Goal: Information Seeking & Learning: Learn about a topic

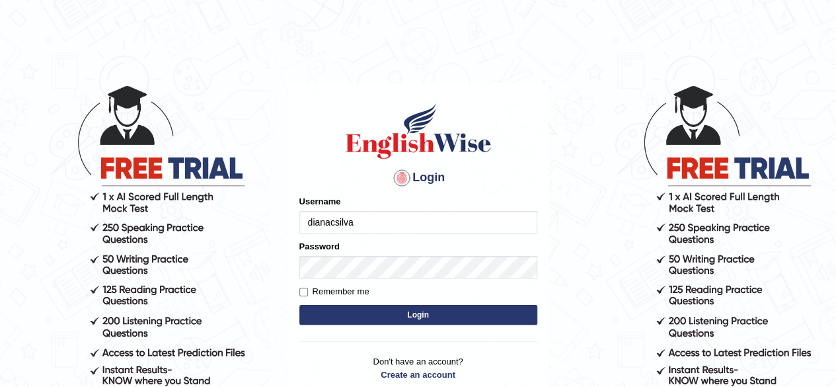
type input "dianacsilva"
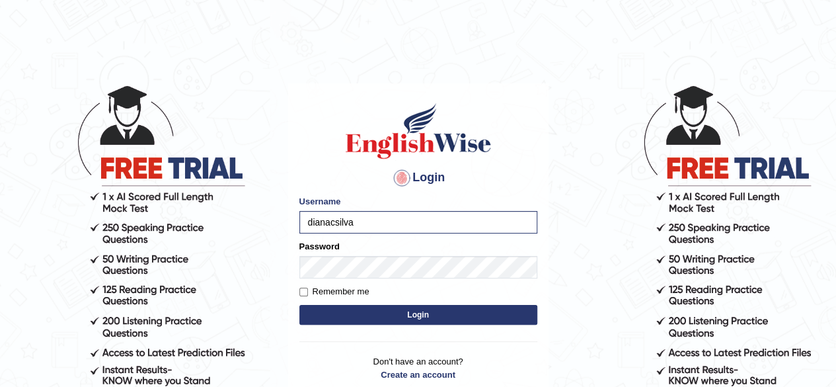
click at [315, 317] on button "Login" at bounding box center [418, 315] width 238 height 20
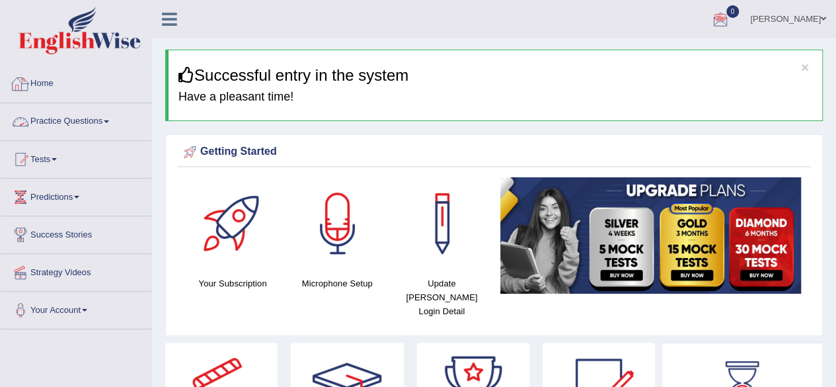
click at [85, 128] on link "Practice Questions" at bounding box center [76, 119] width 151 height 33
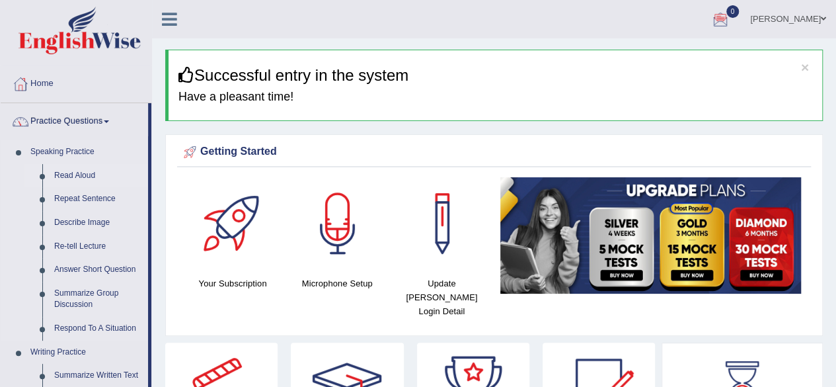
click at [77, 180] on link "Read Aloud" at bounding box center [98, 176] width 100 height 24
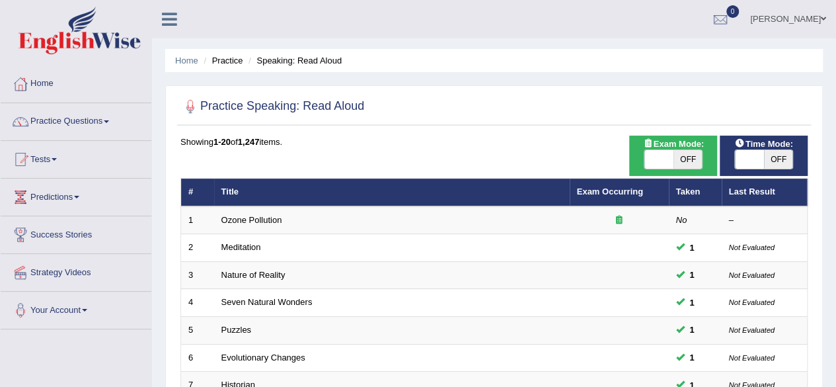
scroll to position [428, 0]
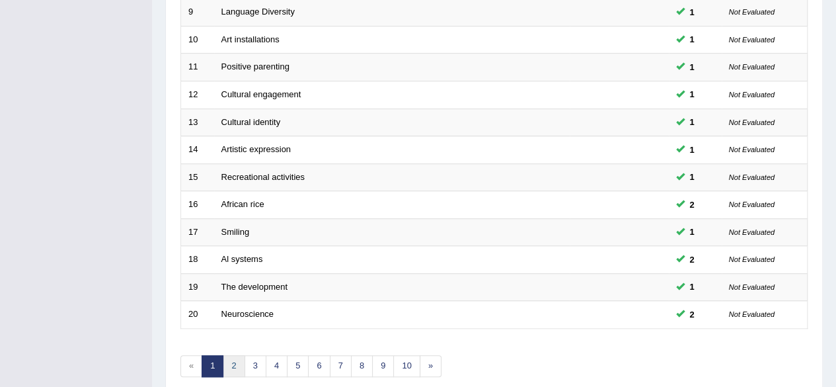
click at [235, 364] on link "2" at bounding box center [234, 366] width 22 height 22
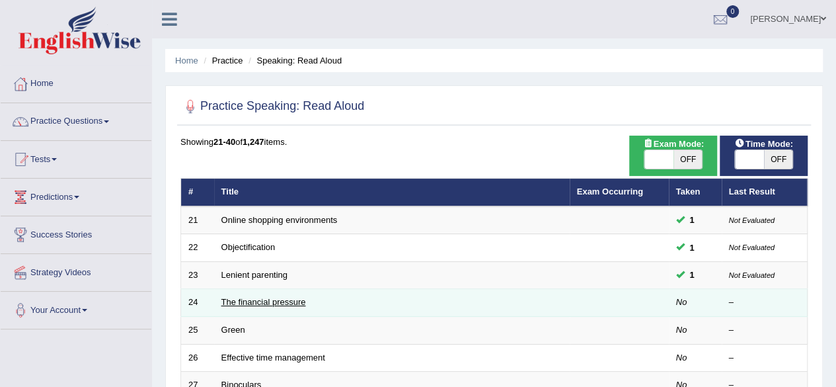
drag, startPoint x: 268, startPoint y: 299, endPoint x: 255, endPoint y: 299, distance: 13.2
click at [255, 299] on link "The financial pressure" at bounding box center [263, 302] width 85 height 10
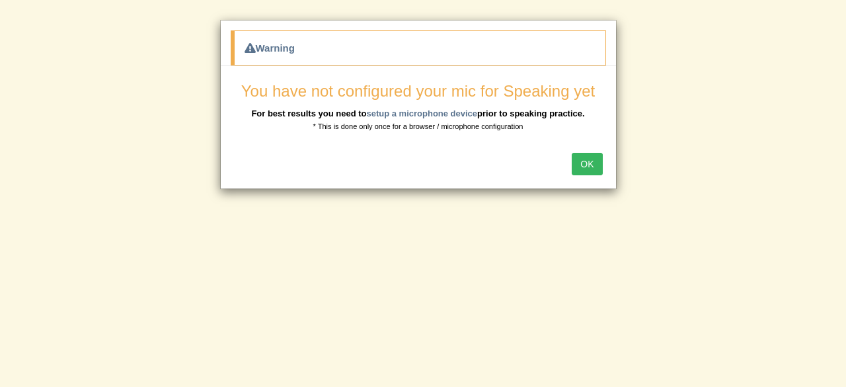
click at [593, 170] on button "OK" at bounding box center [587, 164] width 30 height 22
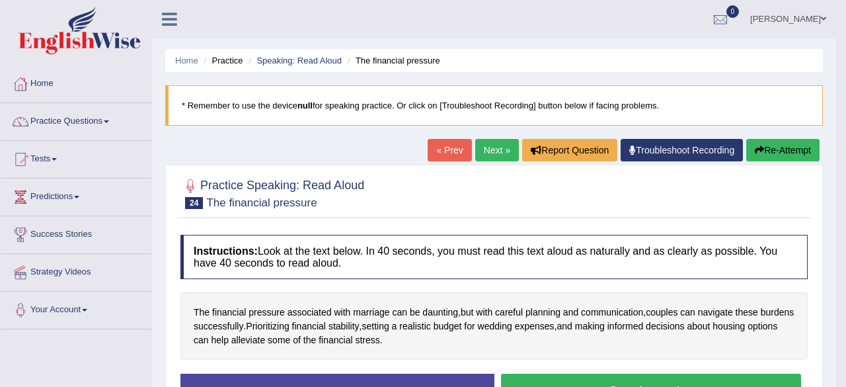
click at [593, 170] on div "Practice Speaking: Read Aloud 24 The financial pressure Instructions: Look at t…" at bounding box center [494, 298] width 658 height 267
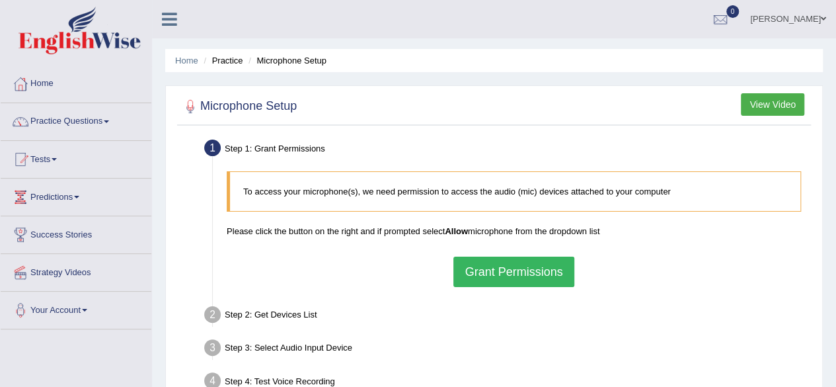
click at [516, 269] on button "Grant Permissions" at bounding box center [514, 272] width 120 height 30
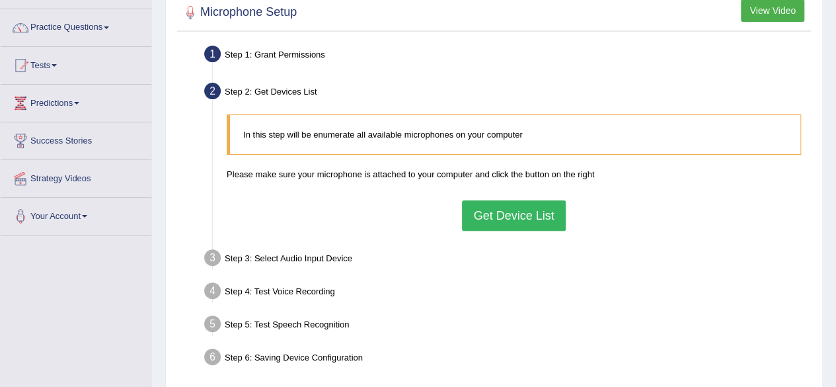
scroll to position [98, 0]
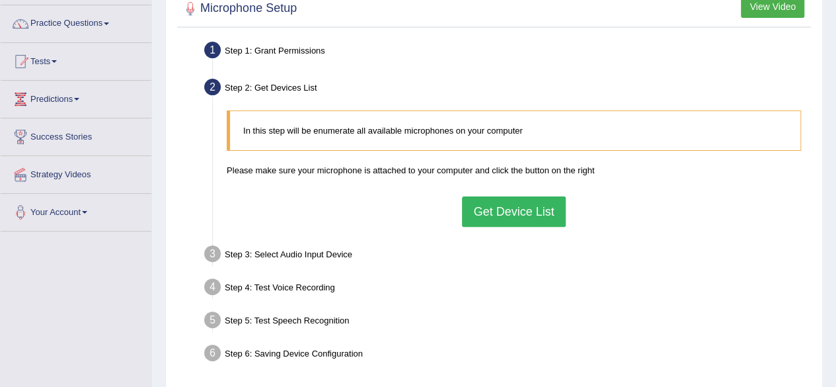
click at [487, 212] on button "Get Device List" at bounding box center [513, 211] width 103 height 30
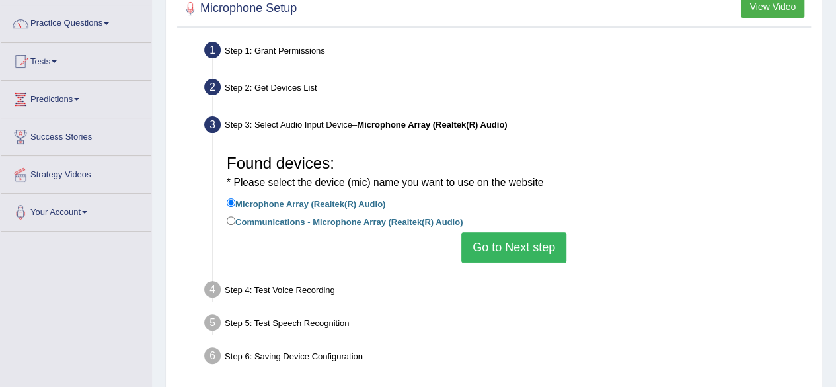
click at [497, 235] on button "Go to Next step" at bounding box center [513, 247] width 105 height 30
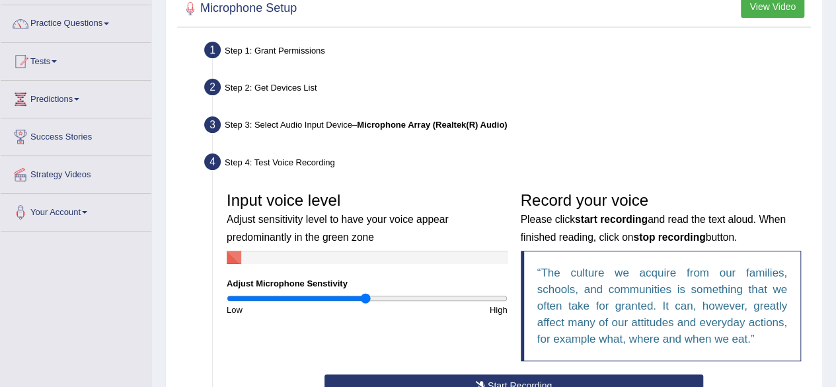
scroll to position [197, 0]
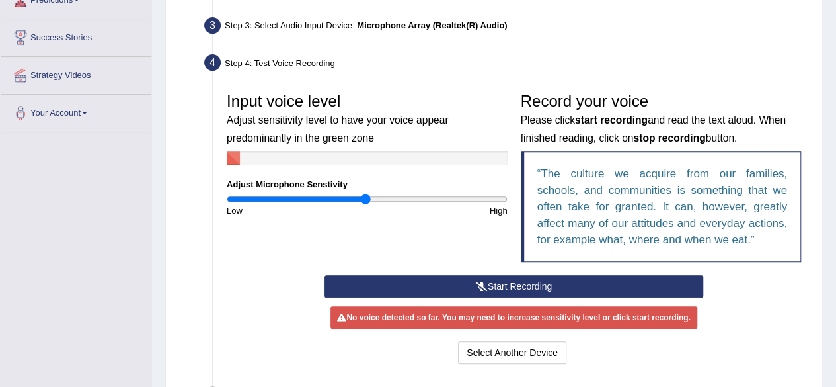
click at [644, 276] on button "Start Recording" at bounding box center [514, 286] width 379 height 22
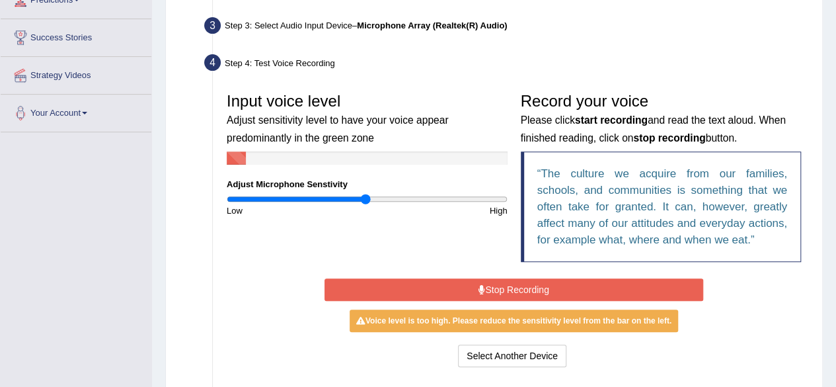
click at [660, 289] on button "Stop Recording" at bounding box center [514, 289] width 379 height 22
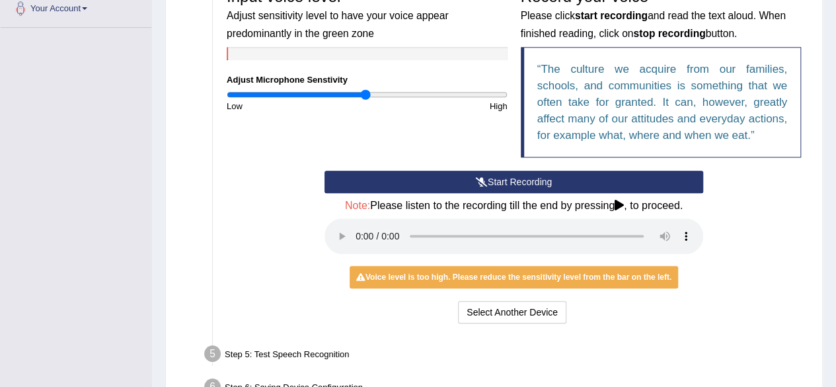
scroll to position [328, 0]
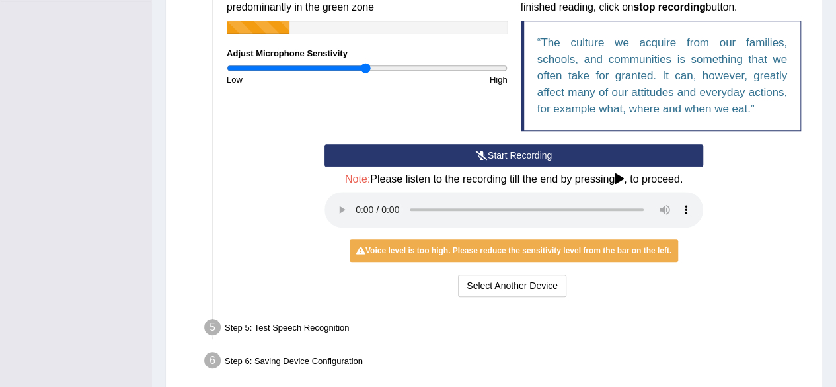
click at [528, 157] on button "Start Recording" at bounding box center [514, 155] width 379 height 22
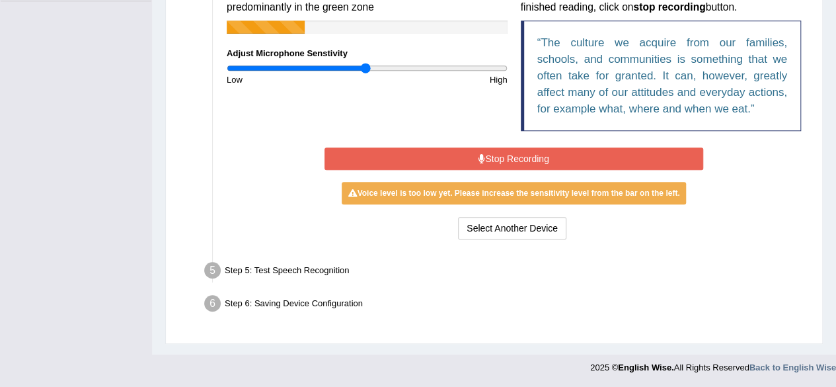
scroll to position [323, 0]
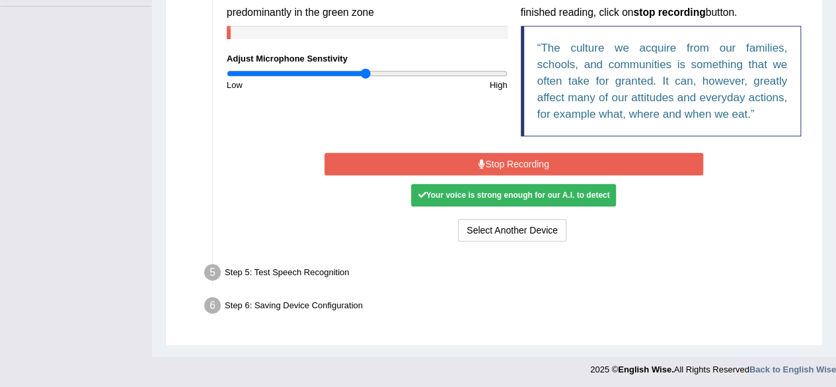
click at [528, 157] on button "Stop Recording" at bounding box center [514, 164] width 379 height 22
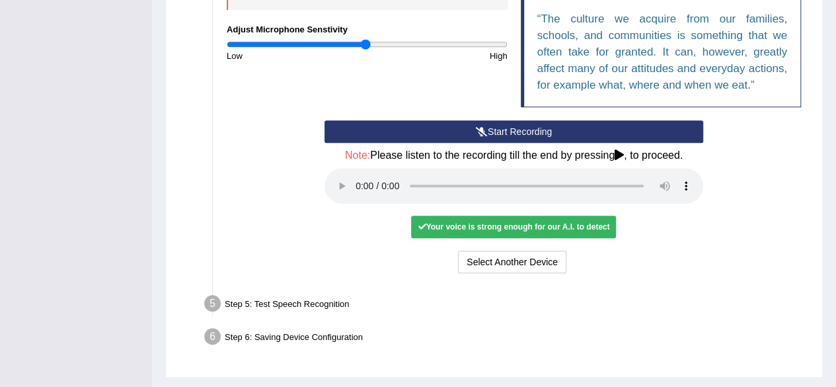
scroll to position [383, 0]
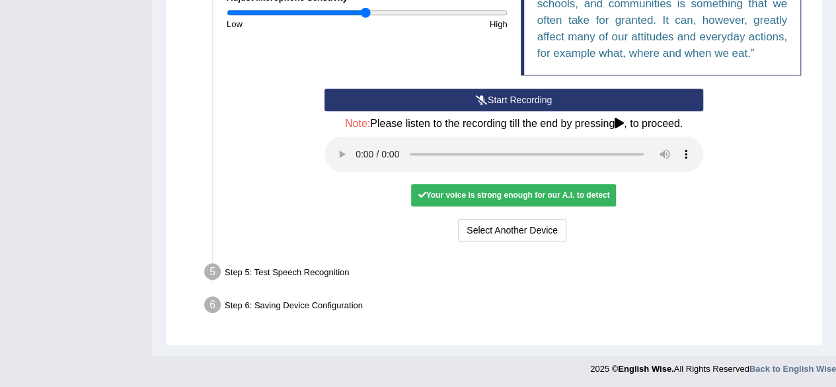
click at [592, 195] on div "Your voice is strong enough for our A.I. to detect" at bounding box center [513, 195] width 205 height 22
click at [290, 269] on div "Step 5: Test Speech Recognition" at bounding box center [507, 273] width 618 height 29
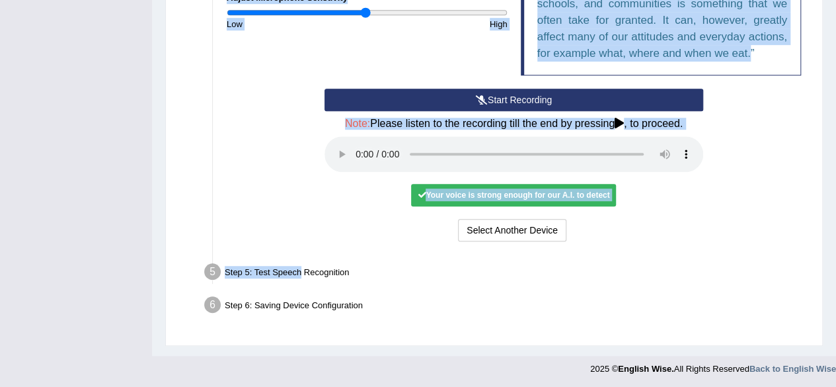
drag, startPoint x: 290, startPoint y: 269, endPoint x: 846, endPoint y: 248, distance: 556.4
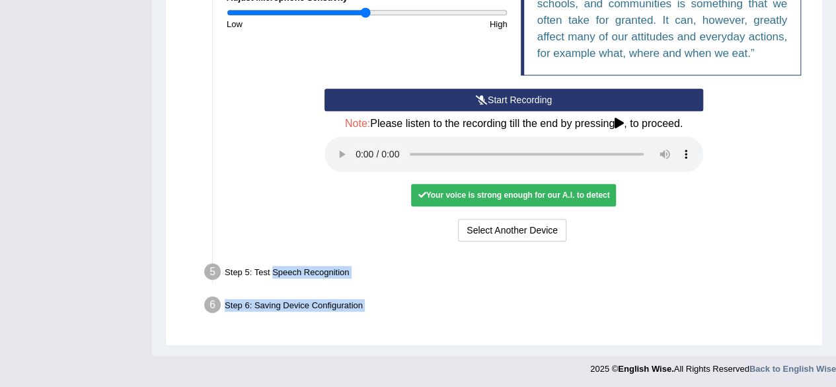
scroll to position [227, 0]
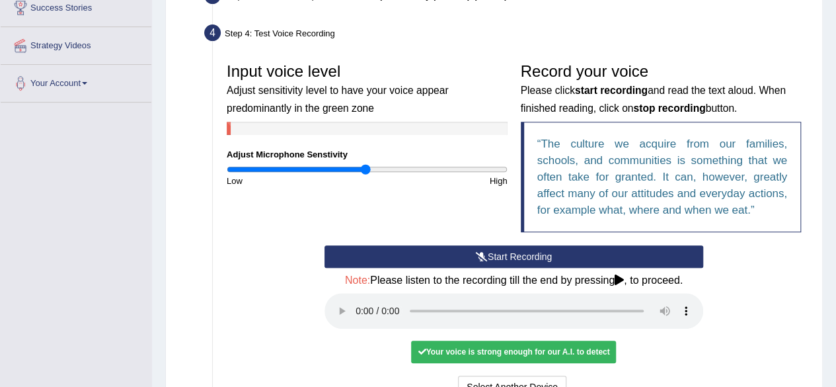
click at [787, 272] on div "Start Recording Stop Recording Note: Please listen to the recording till the en…" at bounding box center [514, 323] width 588 height 156
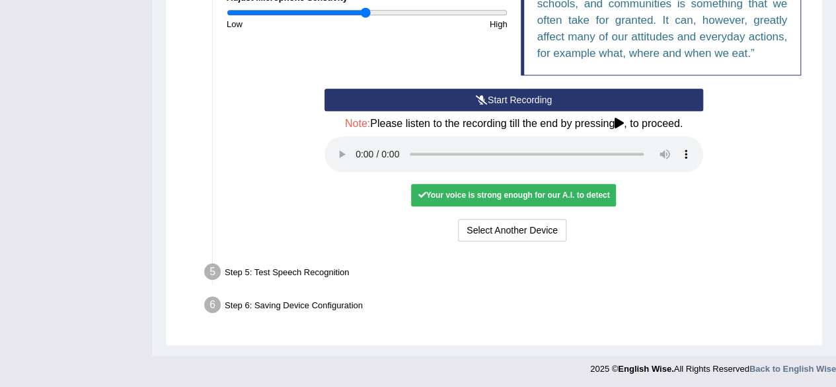
click at [720, 182] on div "Start Recording Stop Recording Note: Please listen to the recording till the en…" at bounding box center [514, 167] width 588 height 156
click at [218, 277] on div "Step 5: Test Speech Recognition" at bounding box center [507, 273] width 618 height 29
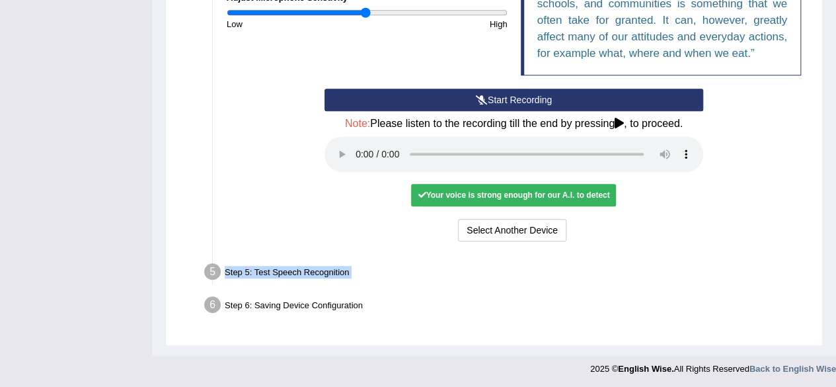
click at [218, 277] on div "Step 5: Test Speech Recognition" at bounding box center [507, 273] width 618 height 29
drag, startPoint x: 218, startPoint y: 277, endPoint x: 517, endPoint y: 280, distance: 298.8
click at [517, 280] on div "Step 5: Test Speech Recognition" at bounding box center [507, 273] width 618 height 29
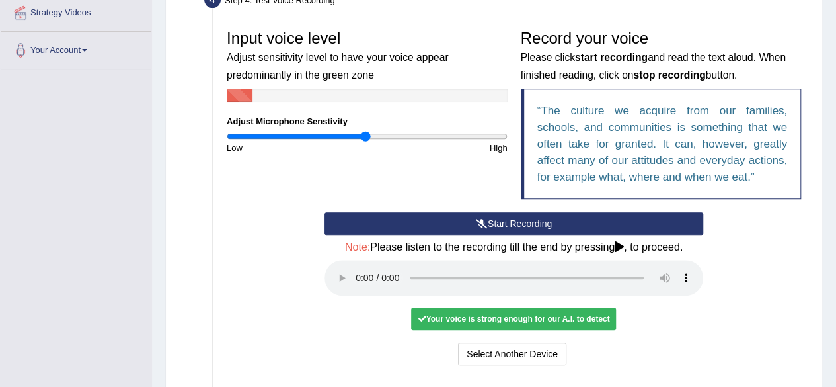
scroll to position [167, 0]
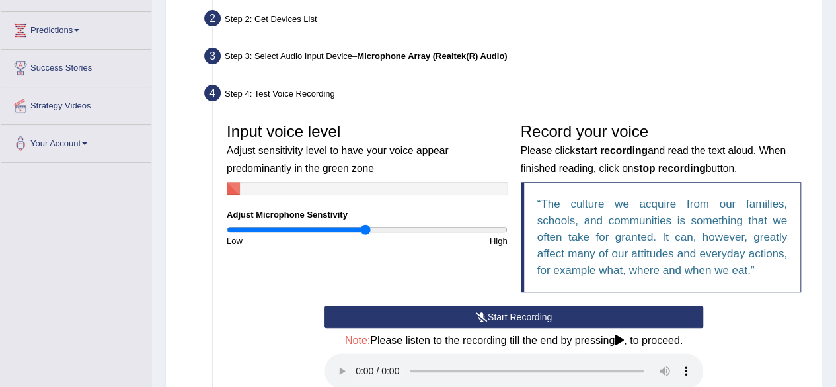
click at [643, 154] on b "start recording" at bounding box center [611, 150] width 73 height 11
click at [747, 169] on h3 "Record your voice Please click start recording and read the text aloud. When fi…" at bounding box center [661, 149] width 281 height 52
drag, startPoint x: 368, startPoint y: 227, endPoint x: 364, endPoint y: 262, distance: 36.0
type input "0.98"
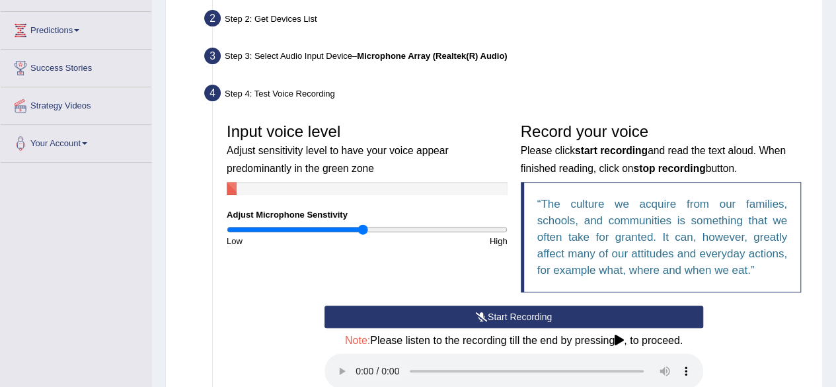
click at [364, 235] on input "range" at bounding box center [367, 229] width 281 height 11
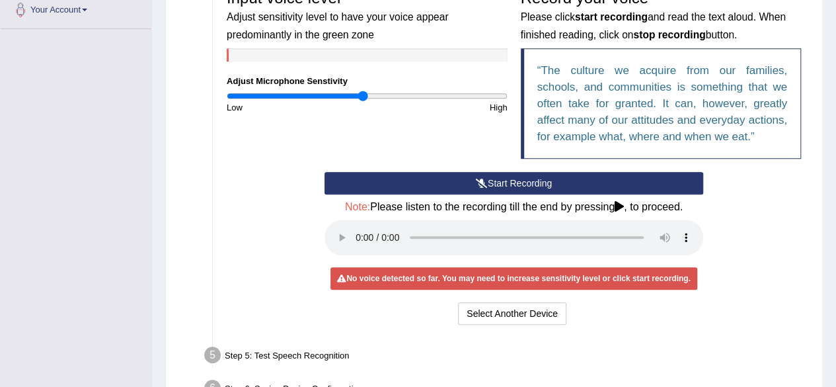
scroll to position [383, 0]
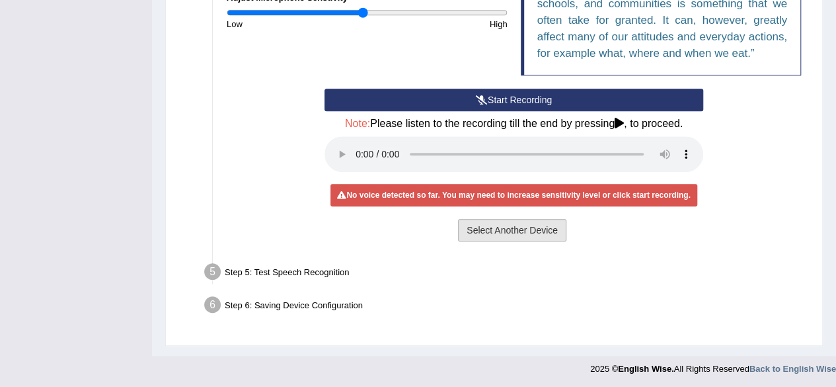
click at [522, 229] on button "Select Another Device" at bounding box center [512, 230] width 108 height 22
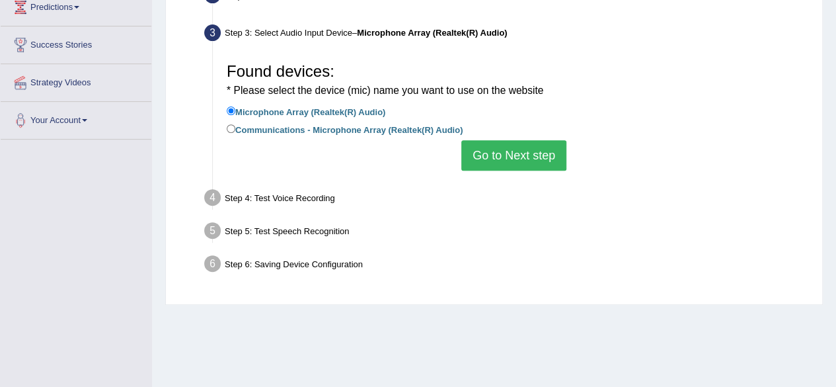
scroll to position [171, 0]
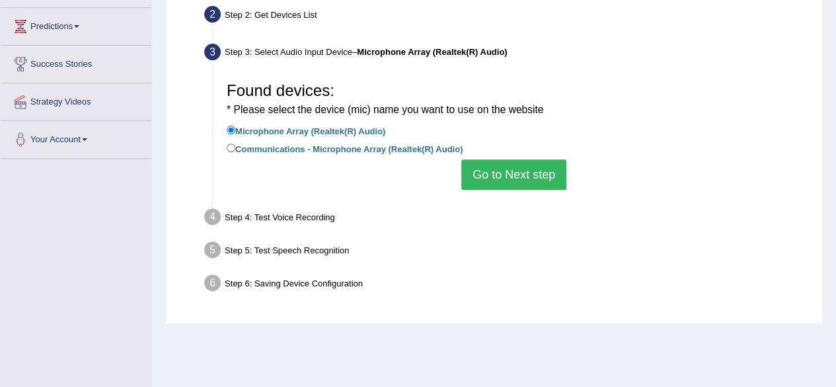
click at [370, 112] on small "* Please select the device (mic) name you want to use on the website" at bounding box center [385, 109] width 317 height 11
click at [366, 154] on label "Communications - Microphone Array (Realtek(R) Audio)" at bounding box center [345, 148] width 236 height 15
click at [235, 152] on input "Communications - Microphone Array (Realtek(R) Audio)" at bounding box center [231, 147] width 9 height 9
radio input "true"
click at [311, 129] on label "Microphone Array (Realtek(R) Audio)" at bounding box center [306, 130] width 159 height 15
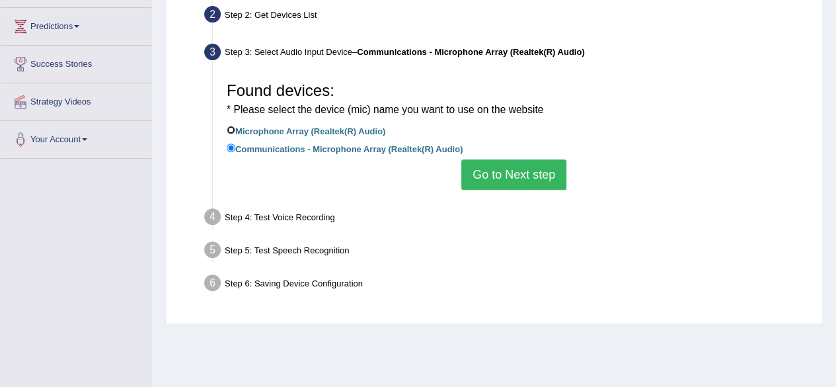
click at [235, 129] on input "Microphone Array (Realtek(R) Audio)" at bounding box center [231, 130] width 9 height 9
radio input "true"
click at [529, 182] on button "Go to Next step" at bounding box center [513, 174] width 105 height 30
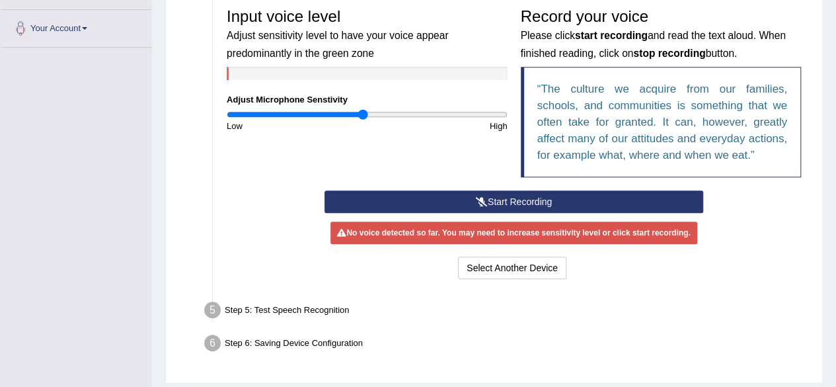
scroll to position [280, 0]
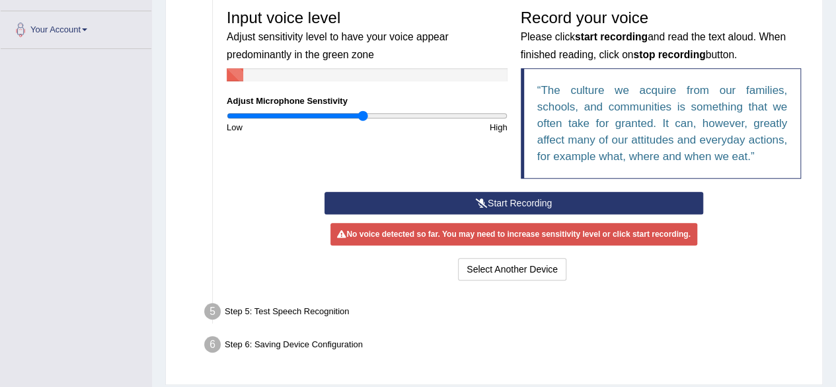
click at [561, 200] on button "Start Recording" at bounding box center [514, 203] width 379 height 22
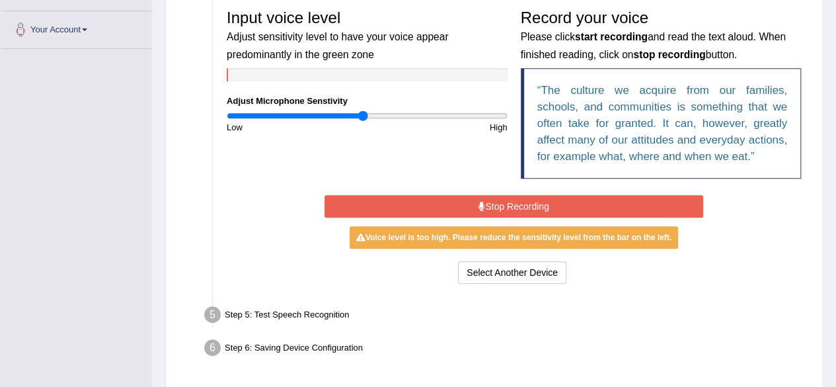
click at [561, 200] on button "Stop Recording" at bounding box center [514, 206] width 379 height 22
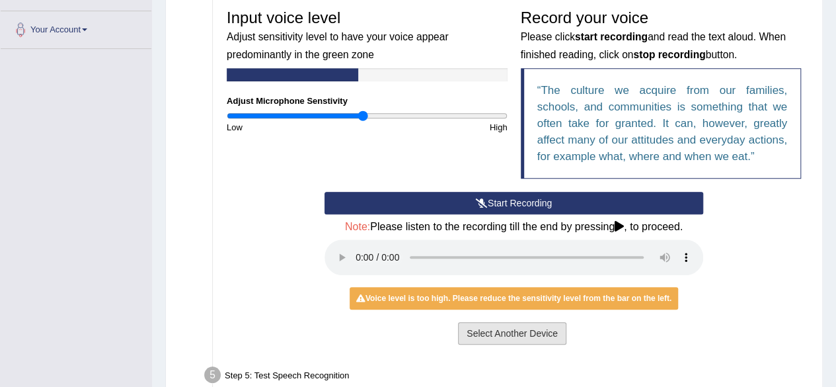
click at [488, 339] on button "Select Another Device" at bounding box center [512, 333] width 108 height 22
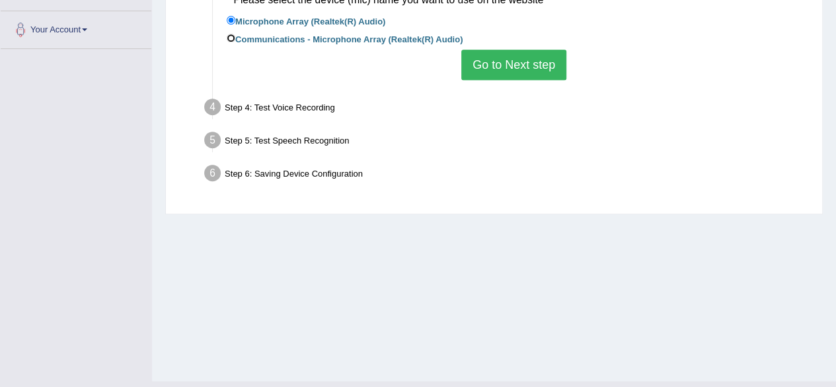
click at [233, 41] on input "Communications - Microphone Array (Realtek(R) Audio)" at bounding box center [231, 38] width 9 height 9
radio input "true"
click at [505, 61] on button "Go to Next step" at bounding box center [513, 65] width 105 height 30
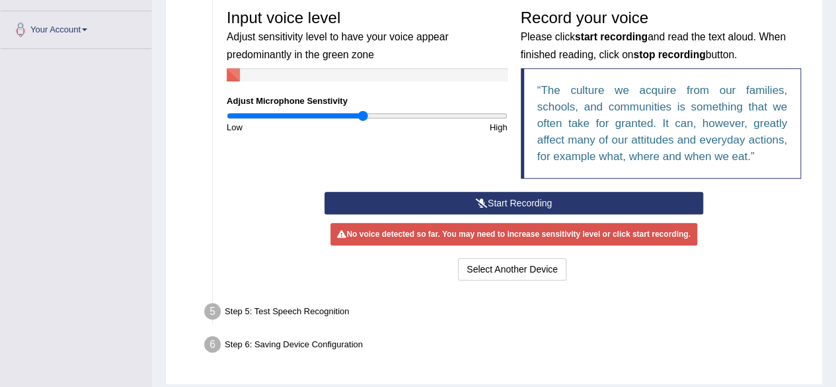
click at [487, 197] on button "Start Recording" at bounding box center [514, 203] width 379 height 22
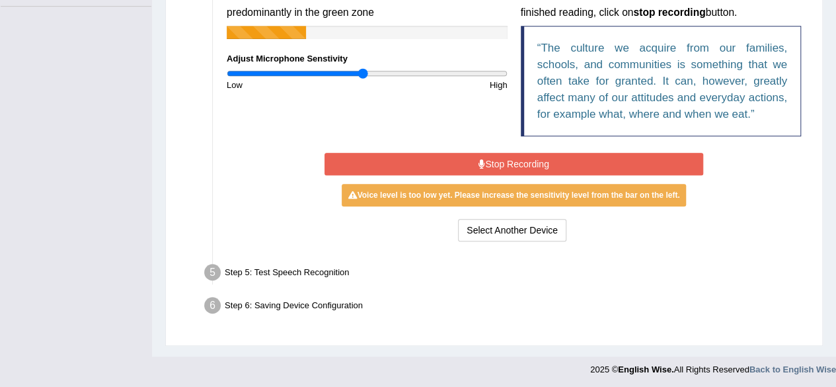
scroll to position [323, 0]
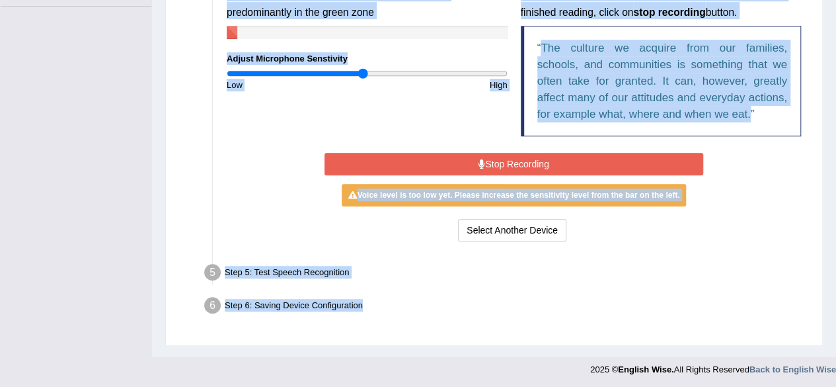
drag, startPoint x: 816, startPoint y: 23, endPoint x: 846, endPoint y: 28, distance: 29.6
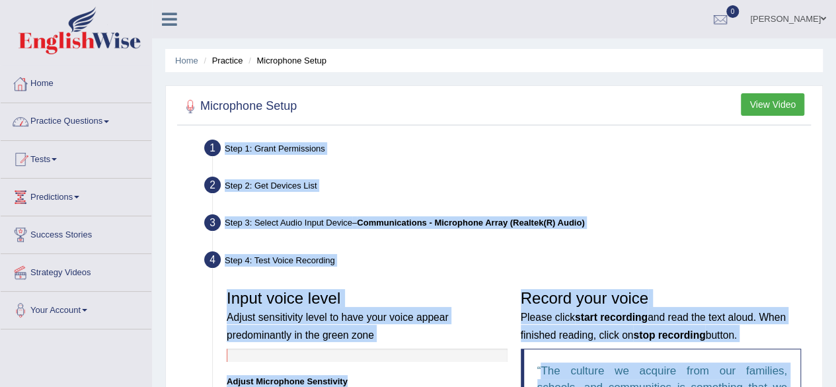
click at [69, 114] on link "Practice Questions" at bounding box center [76, 119] width 151 height 33
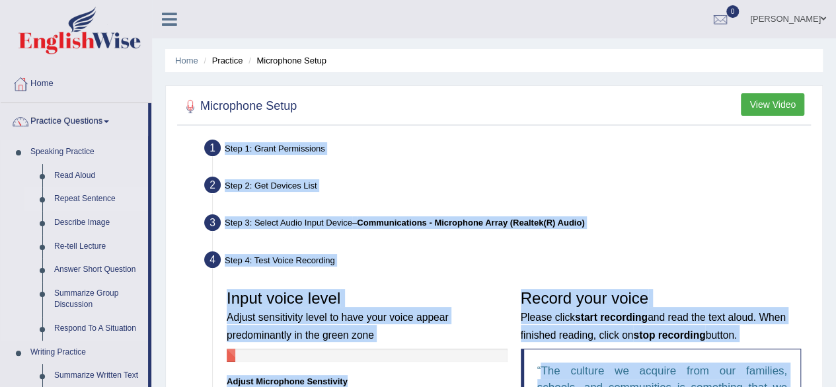
click at [77, 195] on link "Repeat Sentence" at bounding box center [98, 199] width 100 height 24
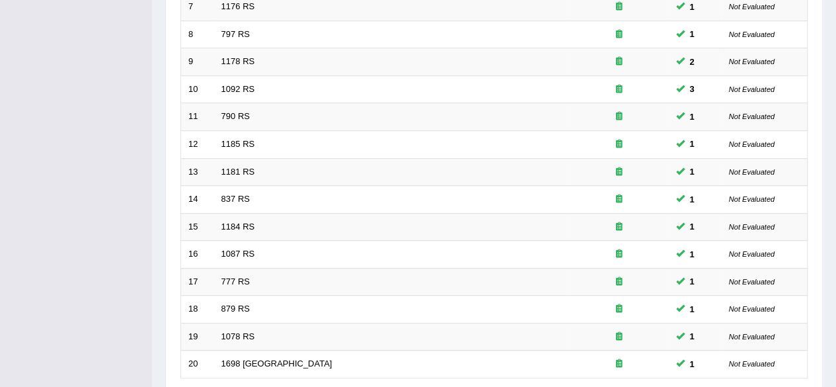
scroll to position [482, 0]
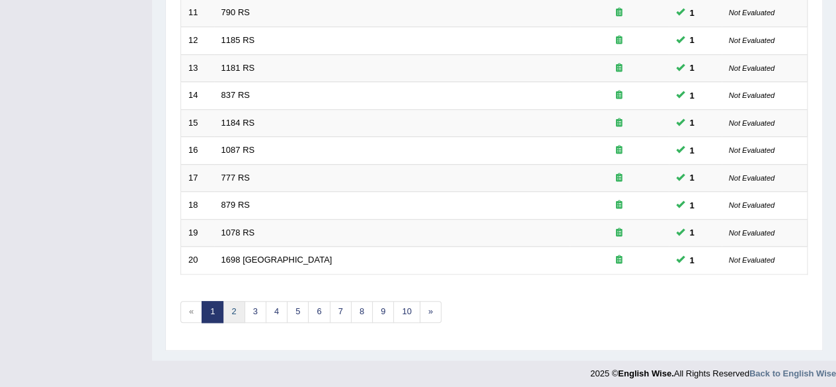
click at [232, 306] on link "2" at bounding box center [234, 312] width 22 height 22
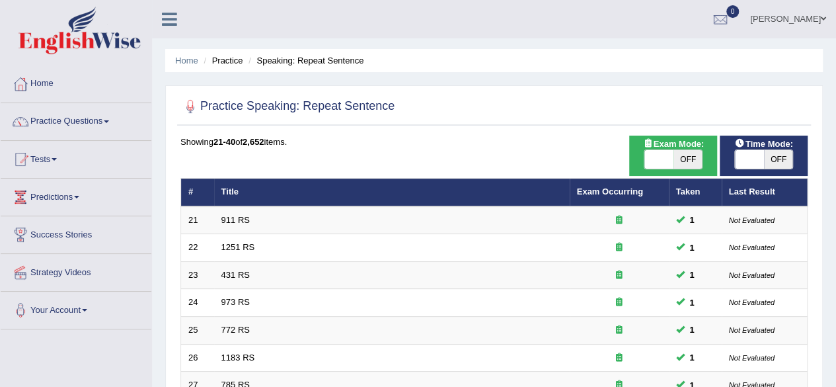
scroll to position [482, 0]
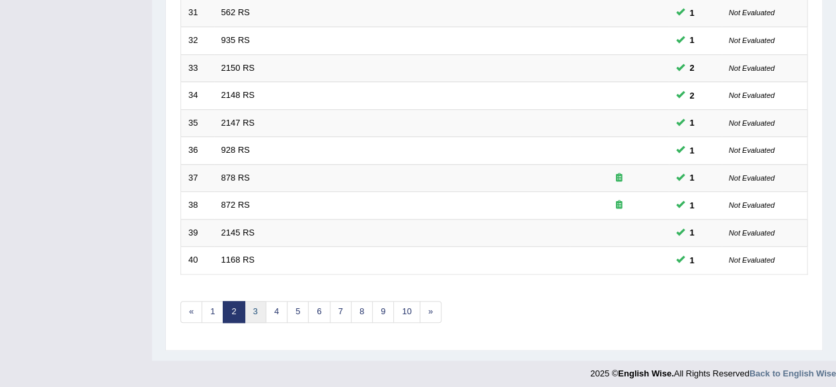
click at [252, 305] on link "3" at bounding box center [256, 312] width 22 height 22
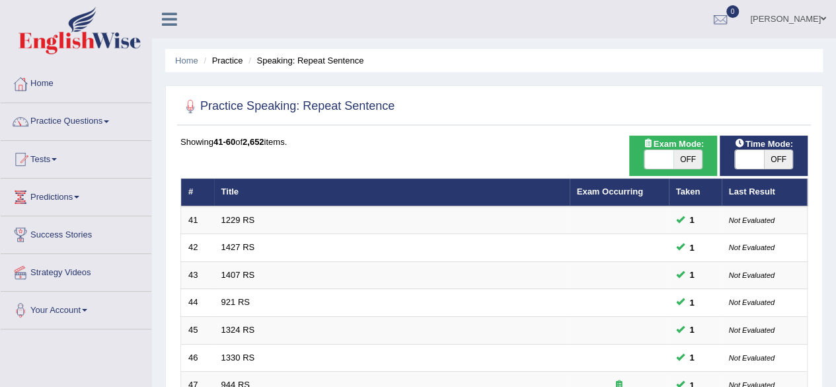
click at [791, 184] on th "Last Result" at bounding box center [765, 193] width 86 height 28
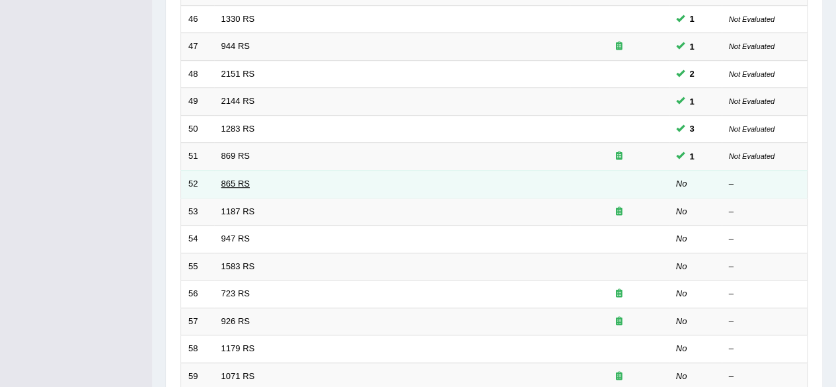
click at [231, 184] on link "865 RS" at bounding box center [235, 184] width 28 height 10
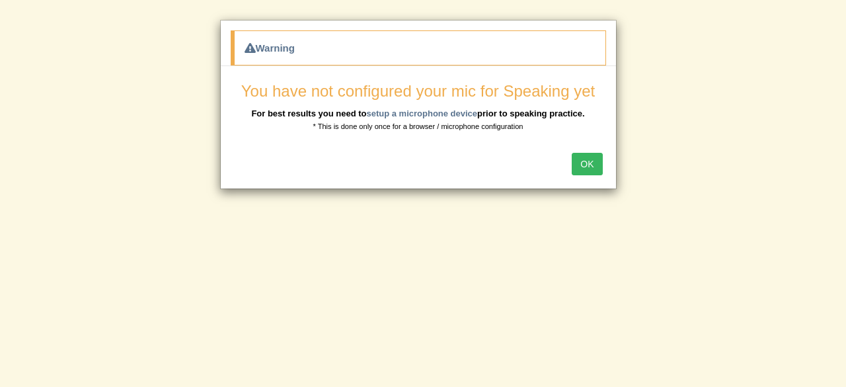
click at [593, 168] on button "OK" at bounding box center [587, 164] width 30 height 22
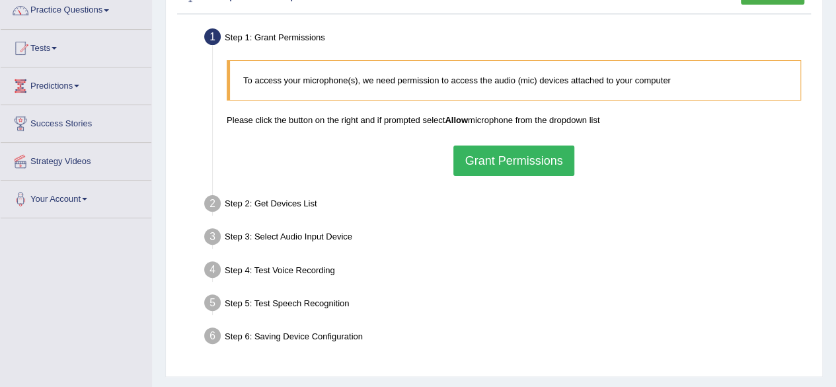
scroll to position [113, 0]
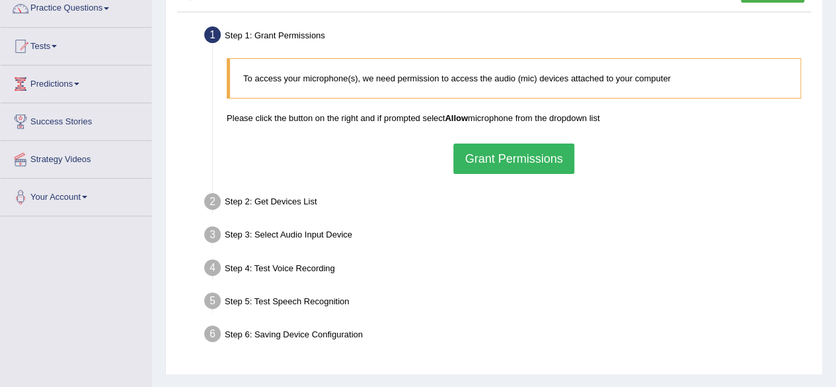
click at [532, 170] on button "Grant Permissions" at bounding box center [514, 158] width 120 height 30
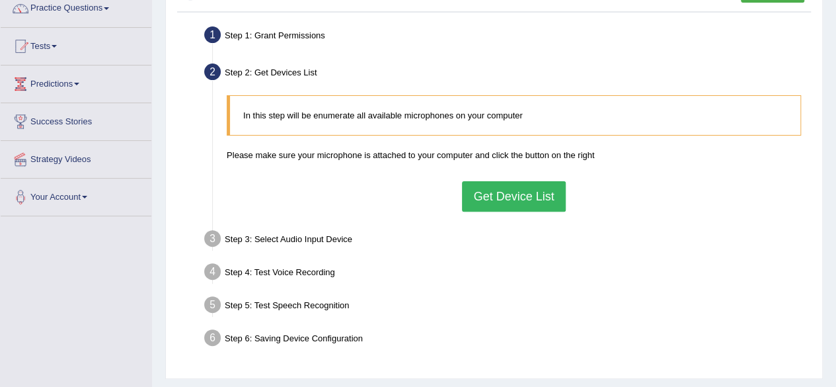
click at [524, 190] on button "Get Device List" at bounding box center [513, 196] width 103 height 30
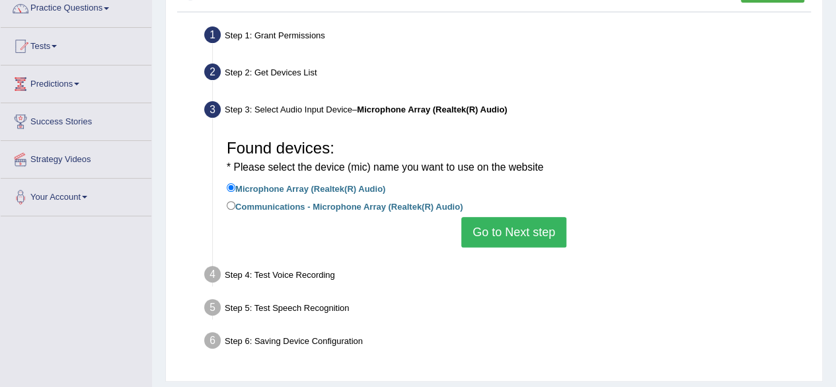
click at [520, 235] on button "Go to Next step" at bounding box center [513, 232] width 105 height 30
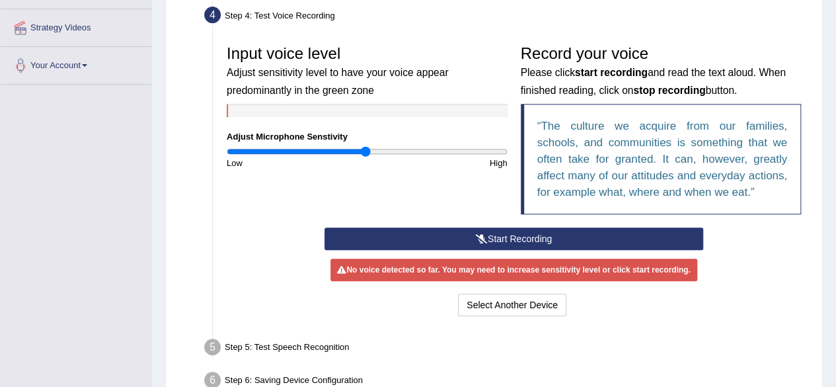
scroll to position [245, 0]
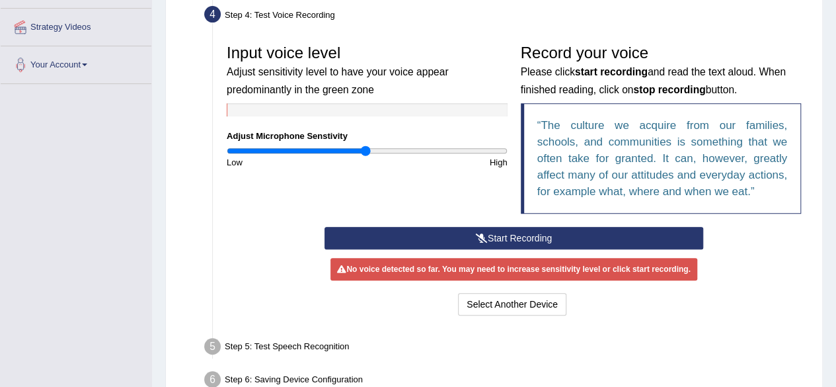
click at [520, 235] on button "Start Recording" at bounding box center [514, 238] width 379 height 22
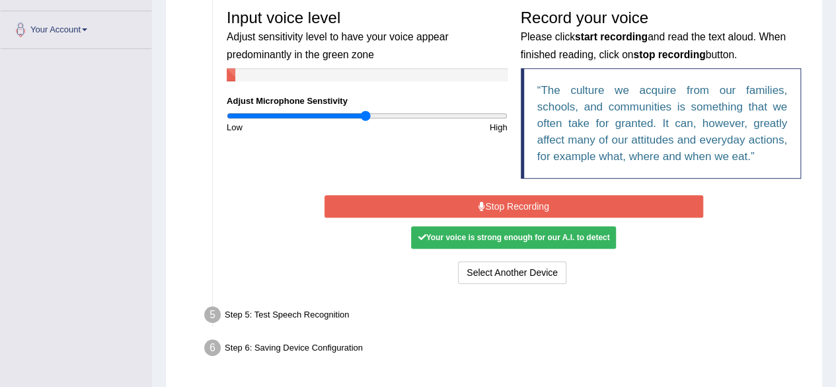
scroll to position [323, 0]
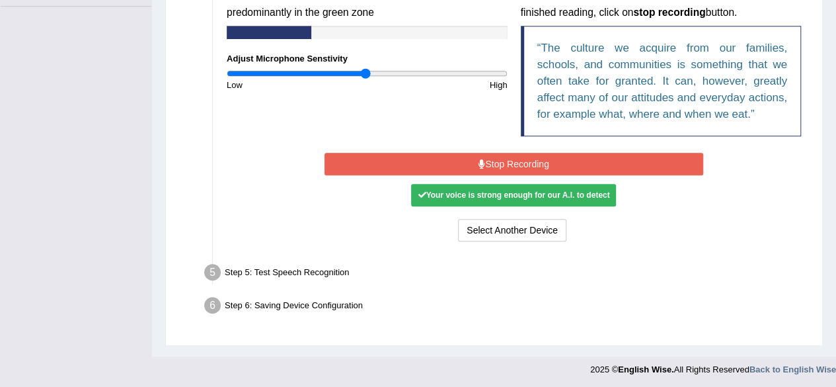
click at [651, 286] on div "Step 5: Test Speech Recognition" at bounding box center [507, 274] width 618 height 29
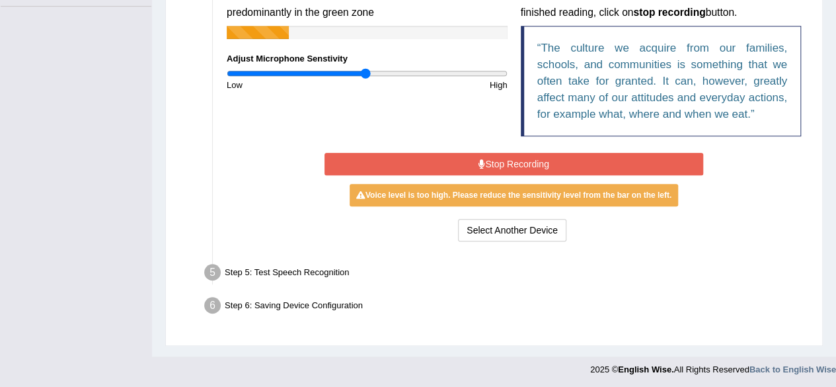
scroll to position [275, 0]
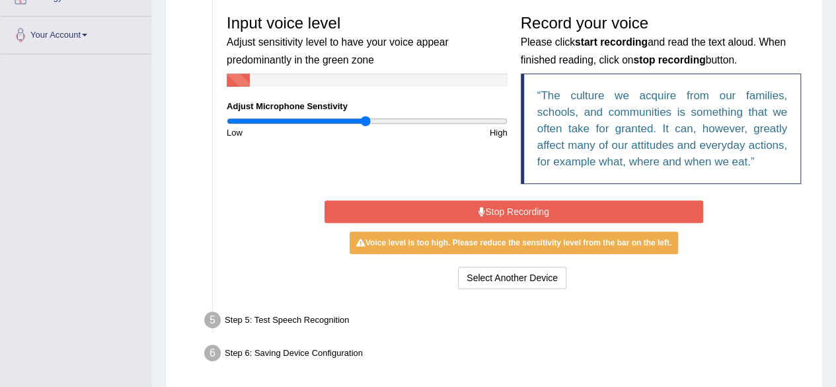
click at [617, 216] on button "Stop Recording" at bounding box center [514, 211] width 379 height 22
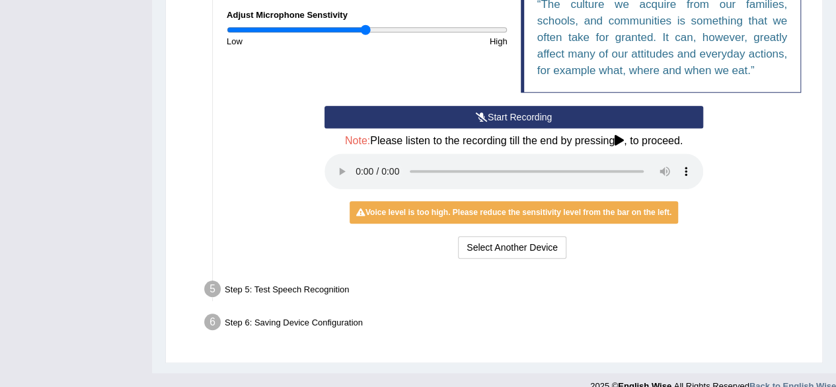
scroll to position [281, 0]
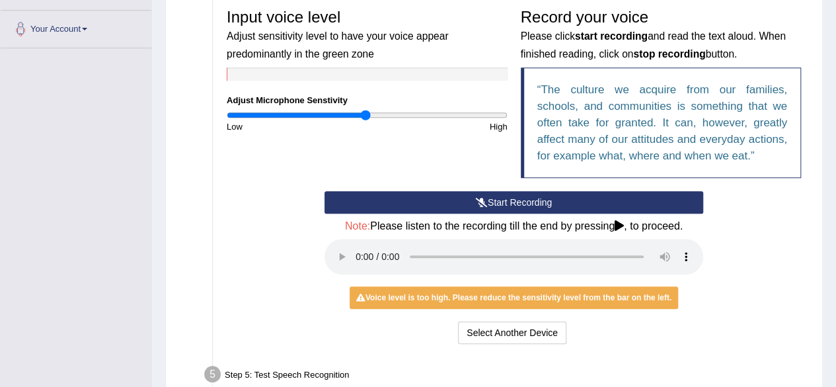
click at [623, 195] on button "Start Recording" at bounding box center [514, 202] width 379 height 22
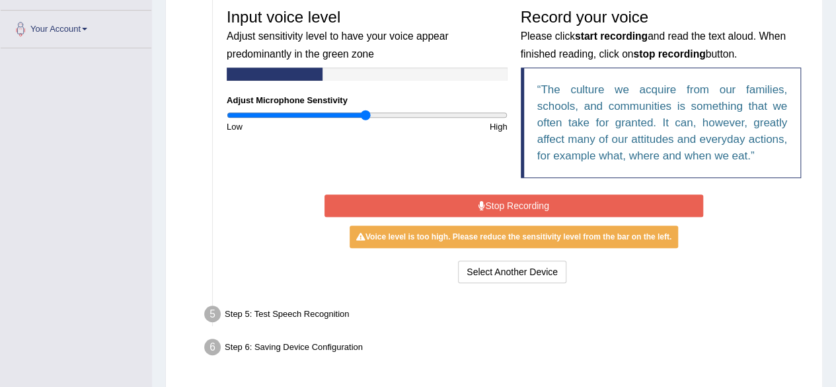
click at [623, 195] on button "Stop Recording" at bounding box center [514, 205] width 379 height 22
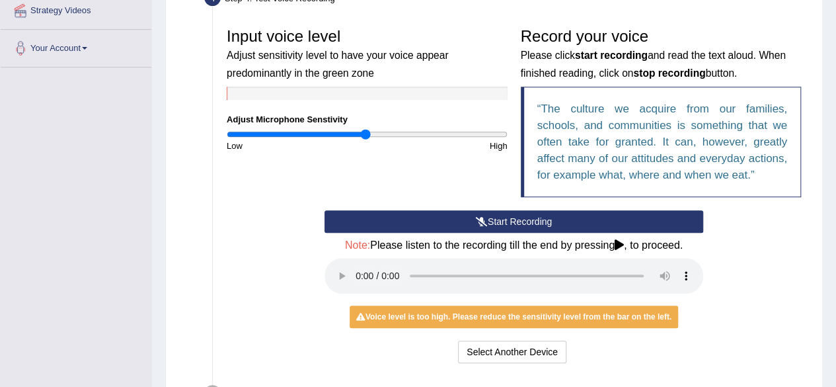
scroll to position [254, 0]
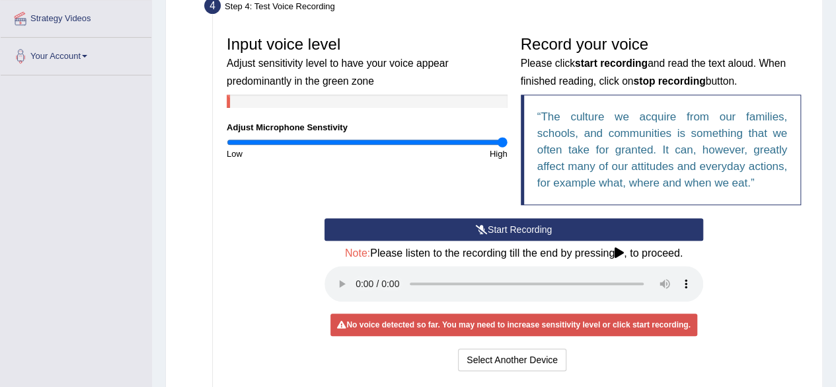
drag, startPoint x: 365, startPoint y: 143, endPoint x: 503, endPoint y: 161, distance: 139.3
click at [503, 147] on input "range" at bounding box center [367, 142] width 281 height 11
click at [575, 232] on button "Start Recording" at bounding box center [514, 229] width 379 height 22
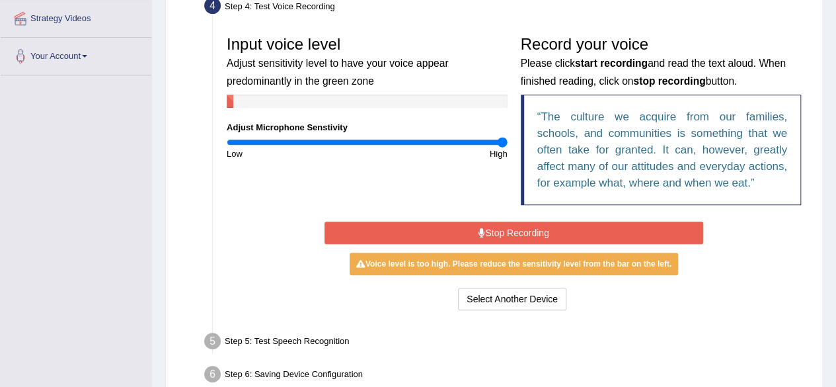
click at [575, 232] on button "Stop Recording" at bounding box center [514, 232] width 379 height 22
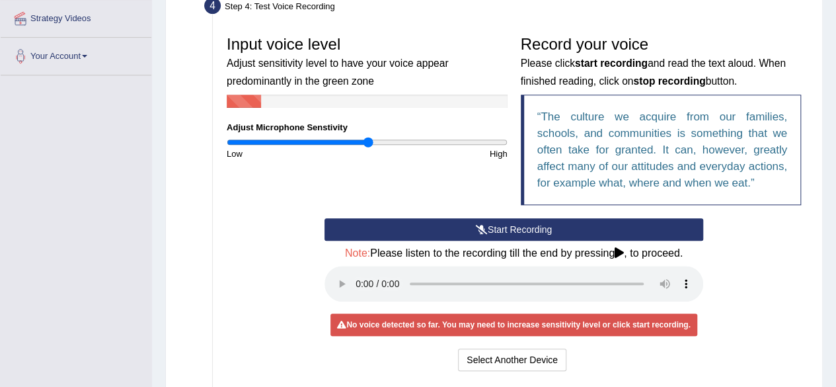
type input "1.02"
click at [368, 143] on input "range" at bounding box center [367, 142] width 281 height 11
click at [488, 234] on button "Start Recording" at bounding box center [514, 229] width 379 height 22
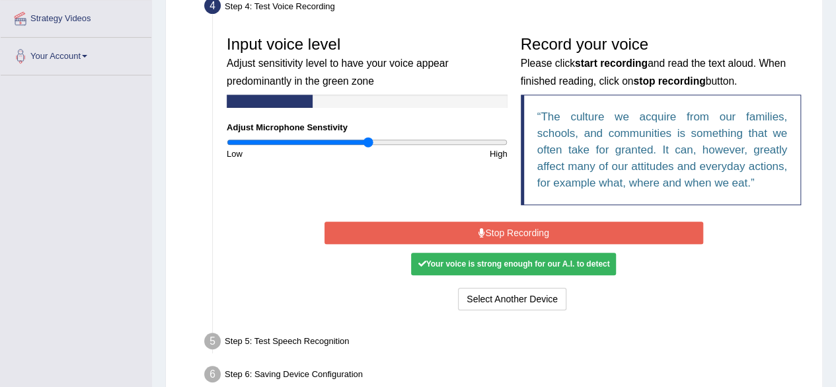
click at [488, 234] on button "Stop Recording" at bounding box center [514, 232] width 379 height 22
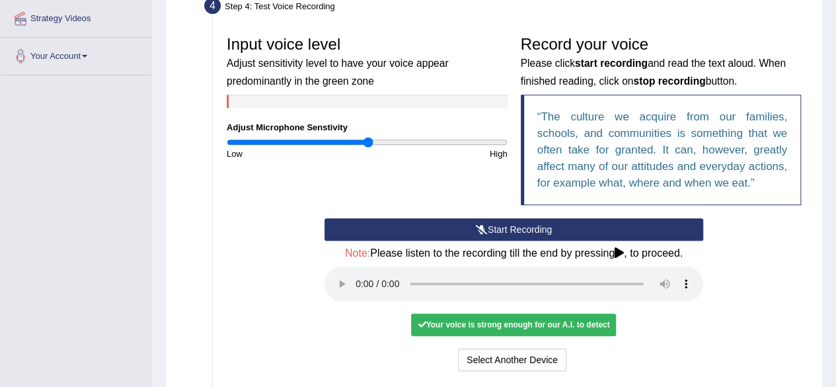
click at [526, 321] on div "Your voice is strong enough for our A.I. to detect" at bounding box center [513, 324] width 205 height 22
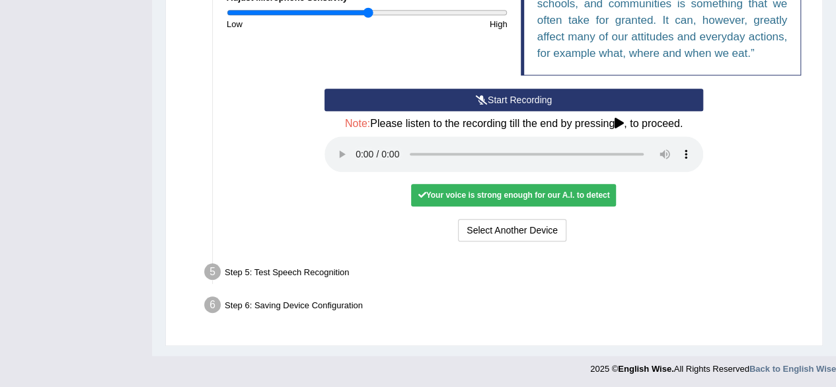
click at [592, 200] on div "Your voice is strong enough for our A.I. to detect" at bounding box center [513, 195] width 205 height 22
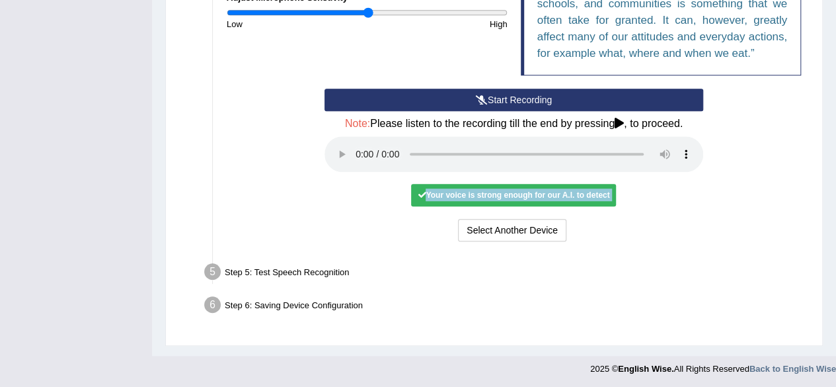
click at [592, 200] on div "Your voice is strong enough for our A.I. to detect" at bounding box center [513, 195] width 205 height 22
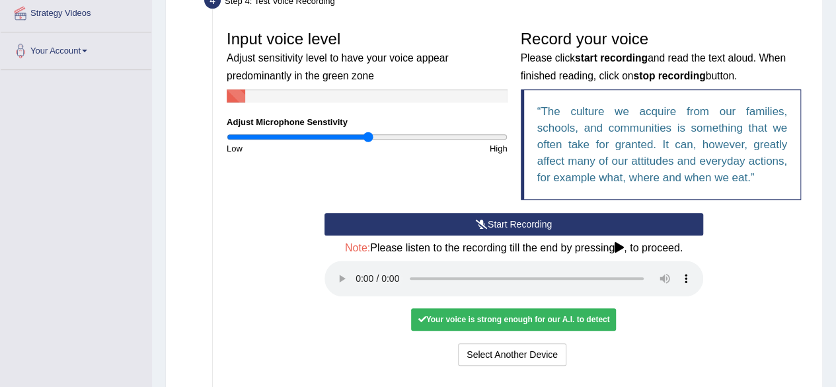
scroll to position [278, 0]
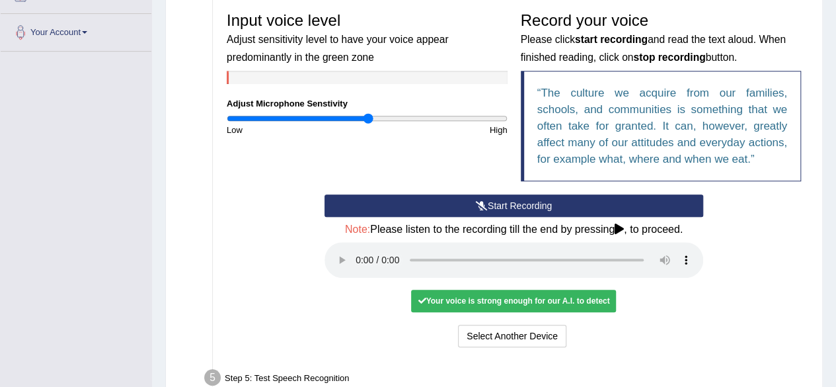
click at [727, 301] on div "Start Recording Stop Recording Note: Please listen to the recording till the en…" at bounding box center [514, 272] width 588 height 156
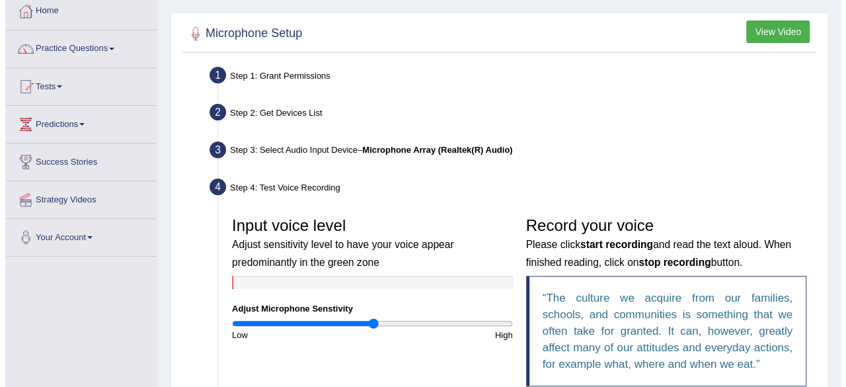
scroll to position [7, 0]
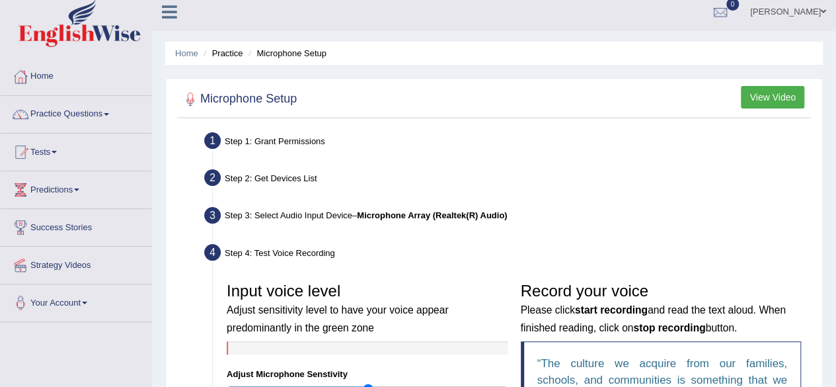
click at [772, 97] on button "View Video" at bounding box center [772, 97] width 63 height 22
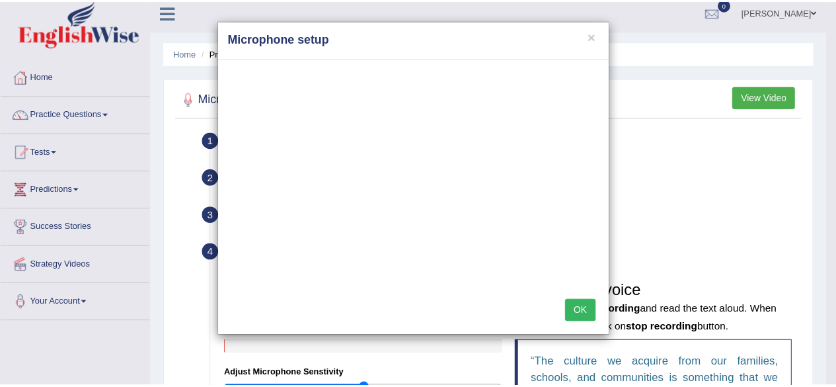
scroll to position [0, 0]
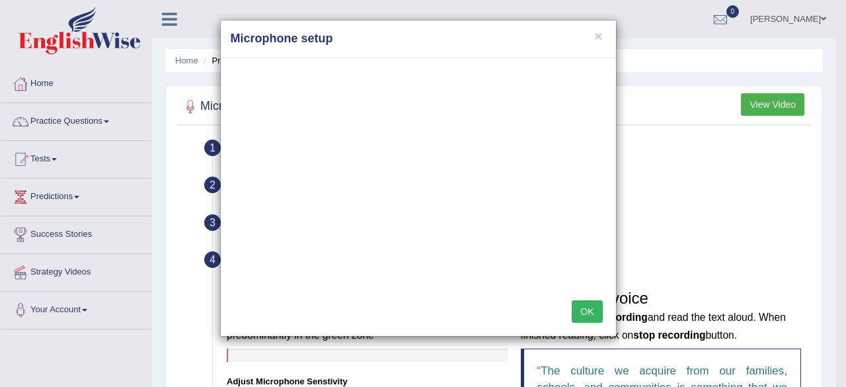
click at [590, 315] on button "OK" at bounding box center [587, 311] width 30 height 22
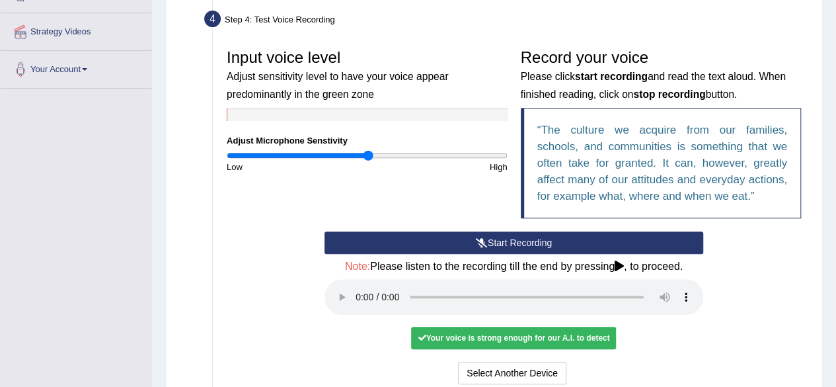
scroll to position [263, 0]
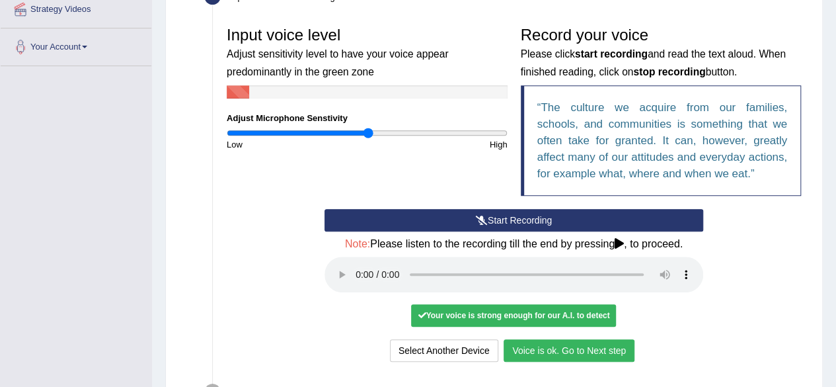
drag, startPoint x: 543, startPoint y: 340, endPoint x: 537, endPoint y: 348, distance: 9.8
click at [537, 348] on button "Voice is ok. Go to Next step" at bounding box center [569, 350] width 131 height 22
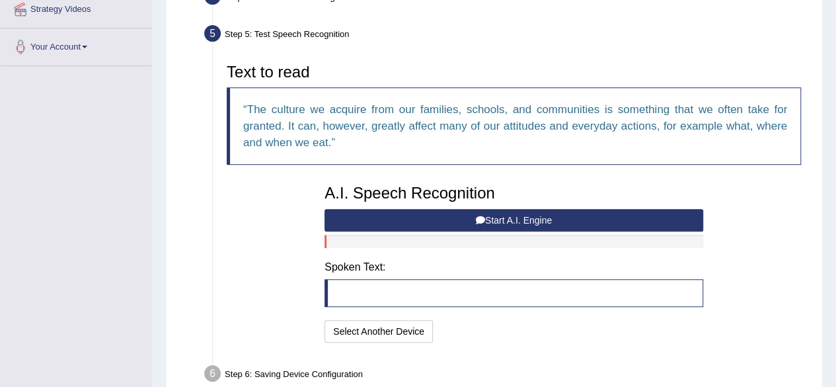
scroll to position [331, 0]
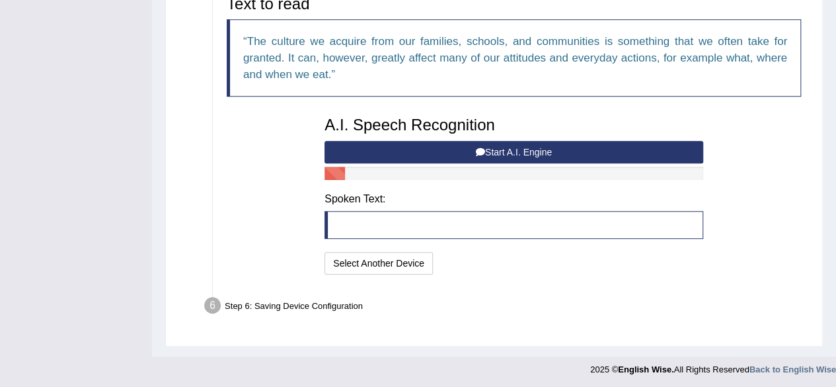
click at [601, 143] on button "Start A.I. Engine" at bounding box center [514, 152] width 379 height 22
click at [601, 143] on div "A.I. Speech Recognition Start A.I. Engine Stop A.I. Engine Note: Please listen …" at bounding box center [514, 194] width 392 height 168
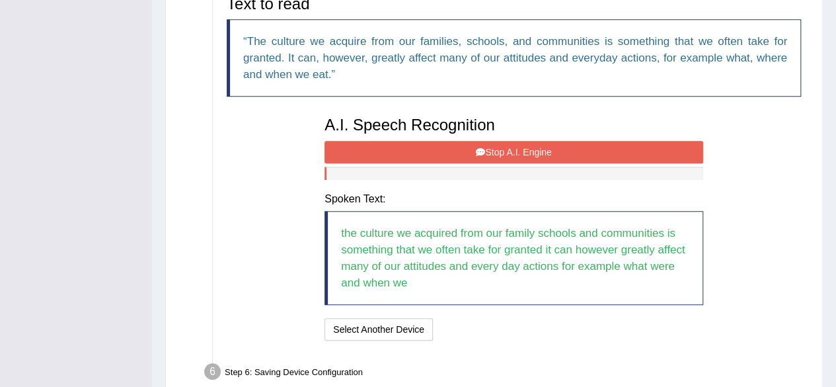
click at [600, 149] on button "Stop A.I. Engine" at bounding box center [514, 152] width 379 height 22
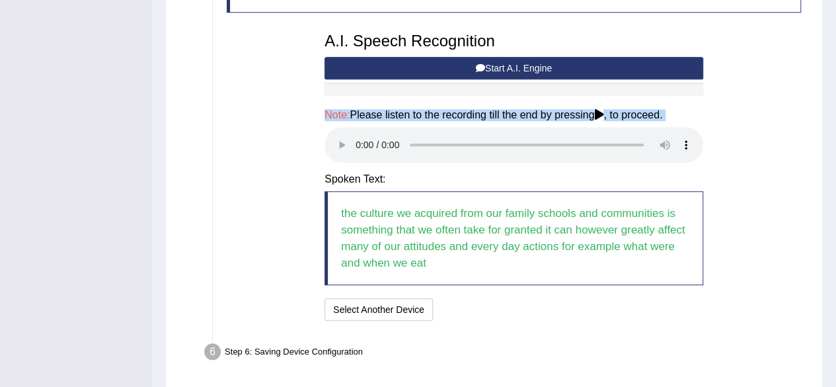
scroll to position [424, 0]
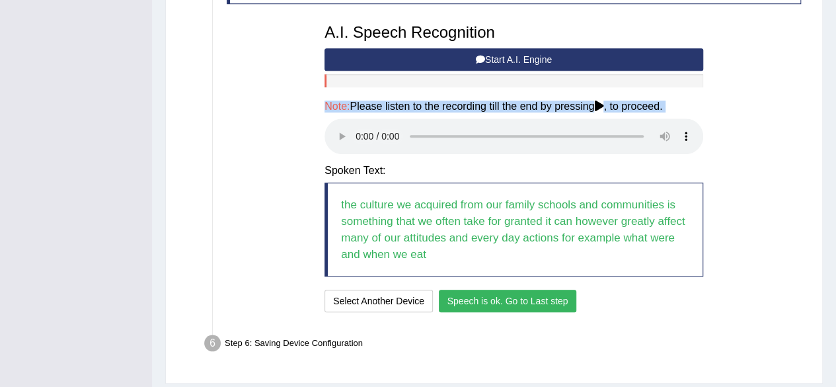
click at [559, 305] on button "Speech is ok. Go to Last step" at bounding box center [508, 301] width 138 height 22
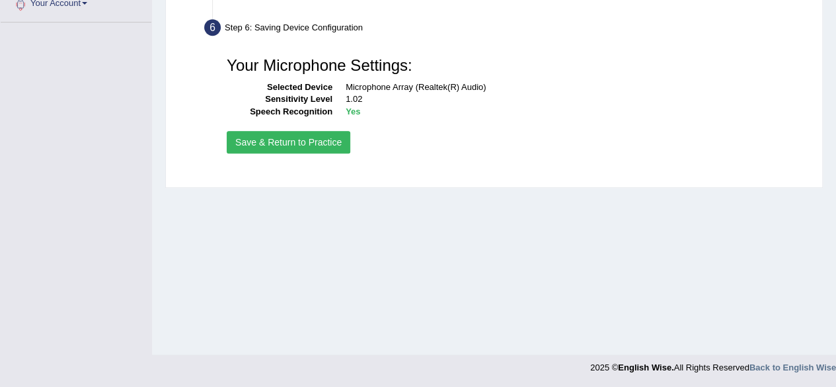
click at [308, 138] on button "Save & Return to Practice" at bounding box center [289, 142] width 124 height 22
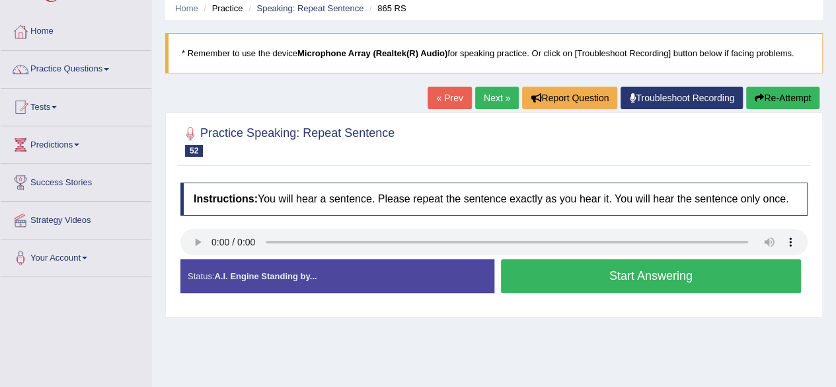
scroll to position [118, 0]
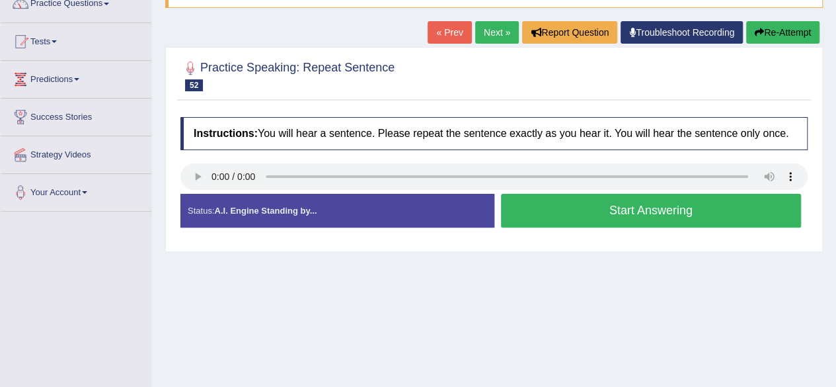
click at [561, 212] on button "Start Answering" at bounding box center [651, 211] width 301 height 34
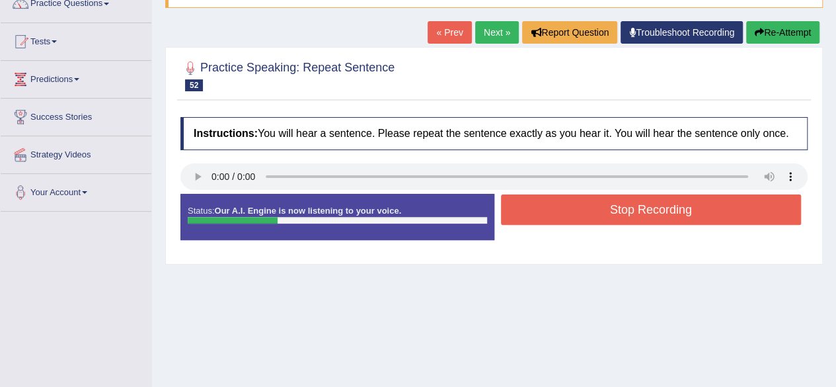
click at [637, 203] on button "Stop Recording" at bounding box center [651, 209] width 301 height 30
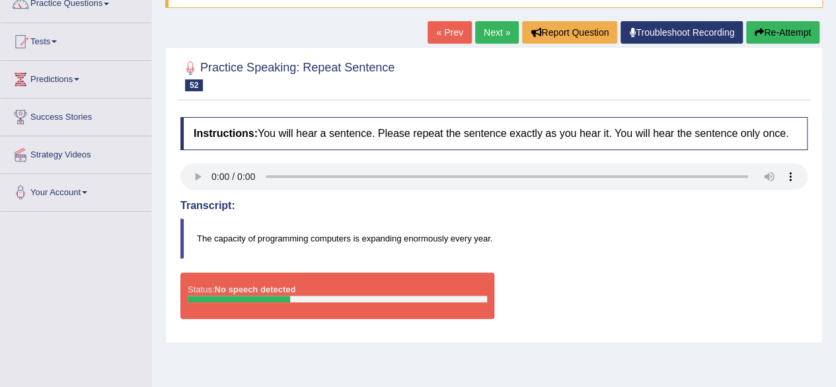
click at [787, 35] on button "Re-Attempt" at bounding box center [782, 32] width 73 height 22
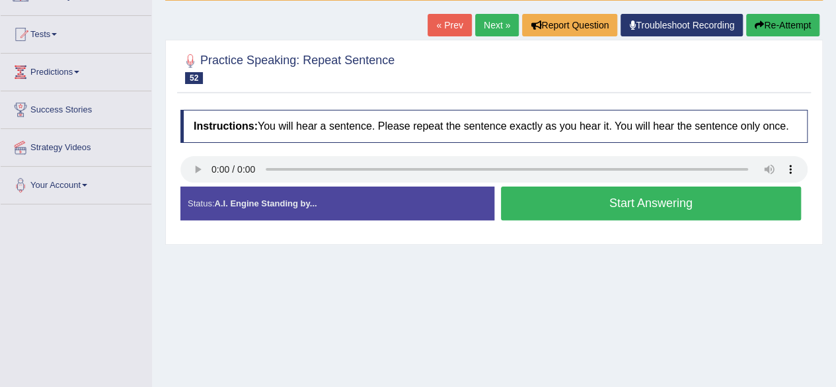
scroll to position [118, 0]
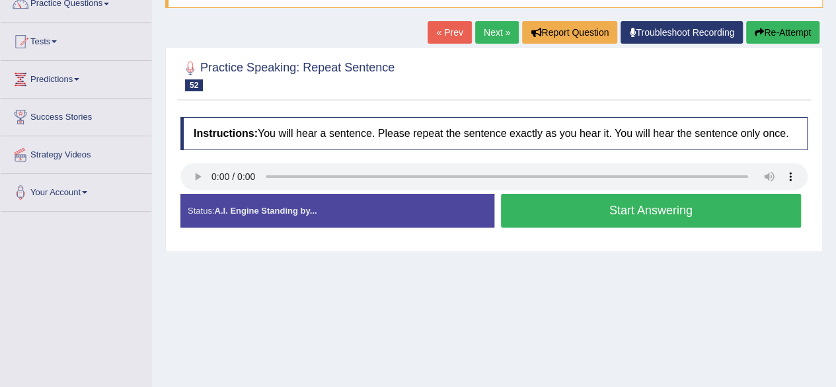
click at [612, 212] on button "Start Answering" at bounding box center [651, 211] width 301 height 34
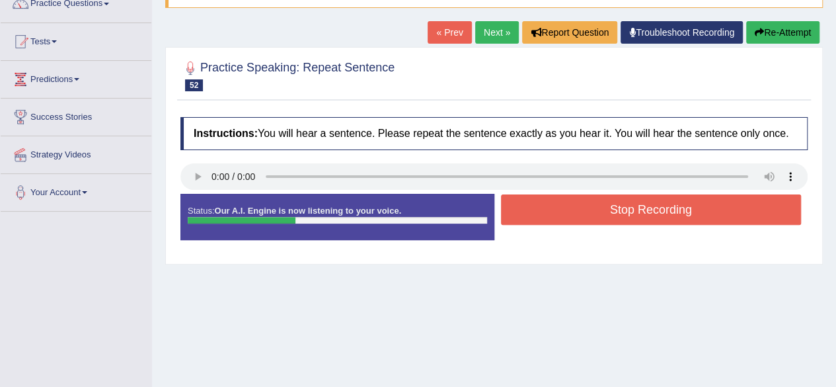
click at [612, 212] on button "Stop Recording" at bounding box center [651, 209] width 301 height 30
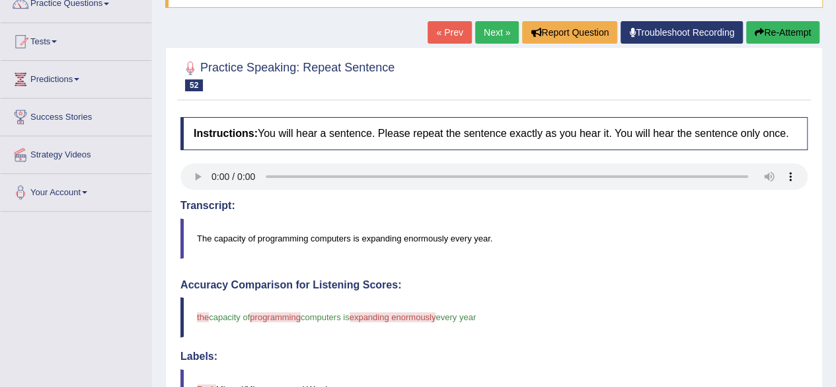
drag, startPoint x: 846, startPoint y: 123, endPoint x: 846, endPoint y: 249, distance: 126.3
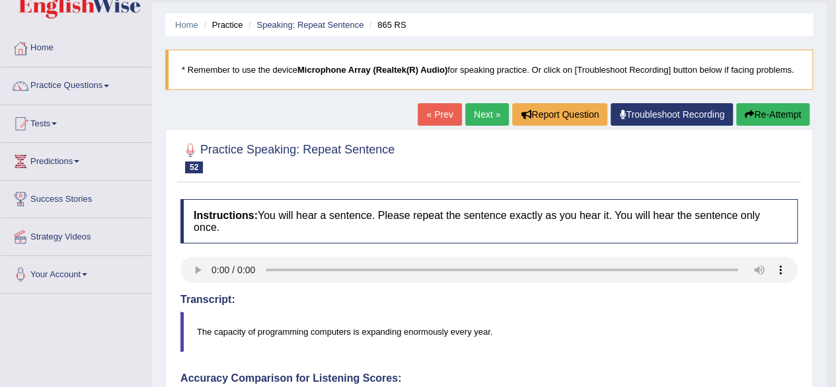
scroll to position [0, 0]
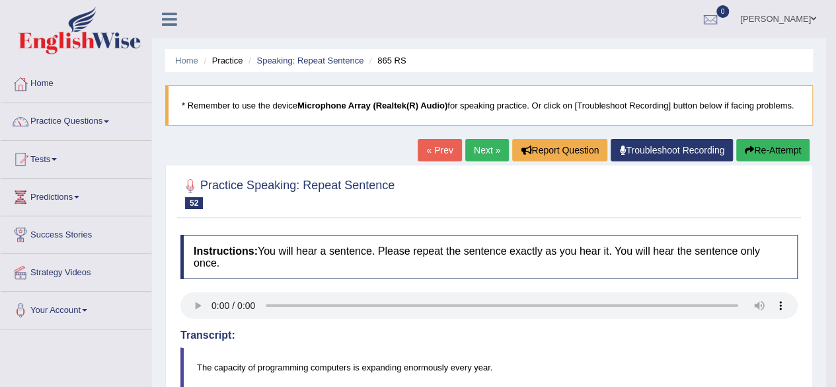
click at [811, 28] on link "[PERSON_NAME]" at bounding box center [779, 17] width 96 height 34
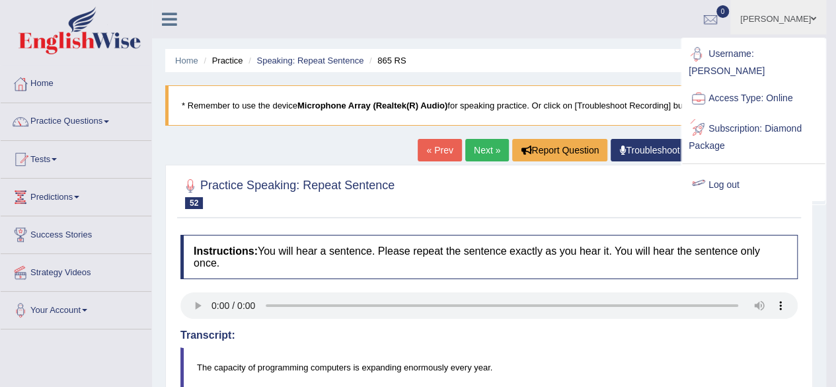
click at [728, 174] on link "Log out" at bounding box center [753, 185] width 143 height 30
